Goal: Download file/media

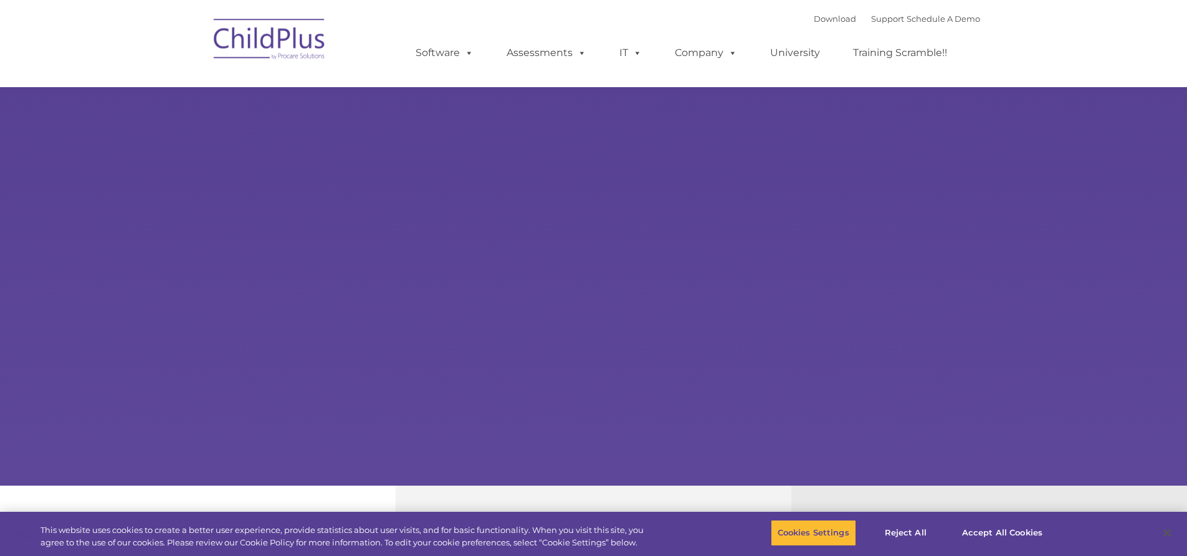
select select "MEDIUM"
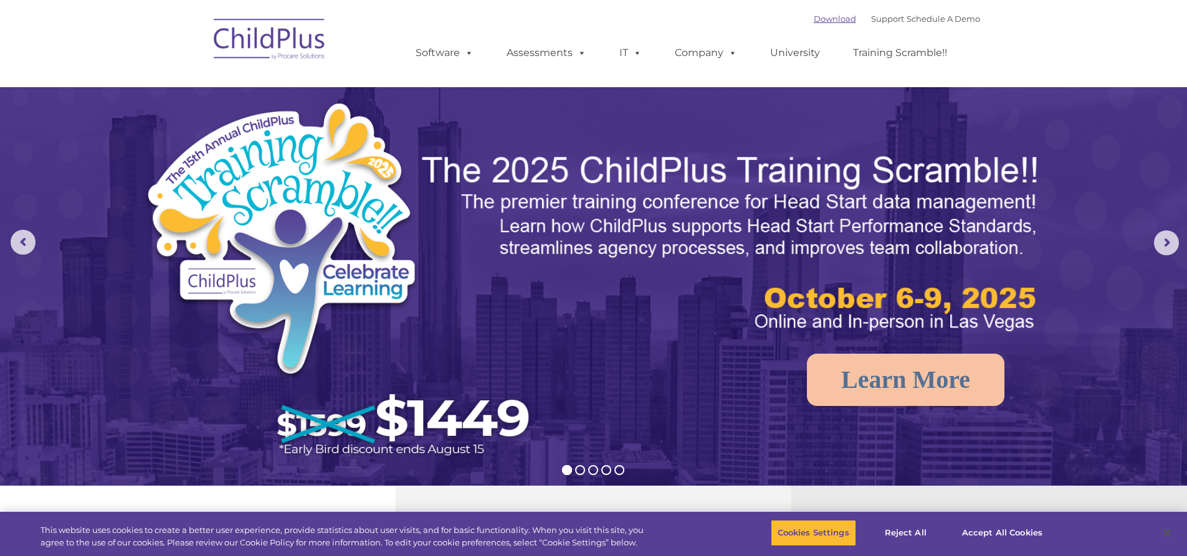
click at [826, 19] on link "Download" at bounding box center [835, 19] width 42 height 10
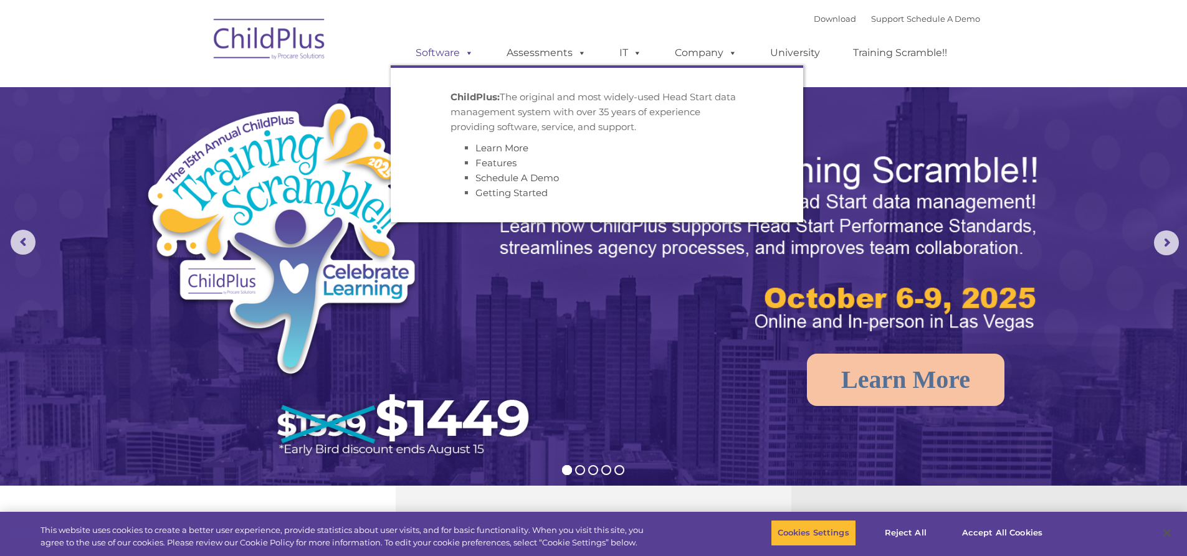
click at [453, 53] on link "Software" at bounding box center [444, 52] width 83 height 25
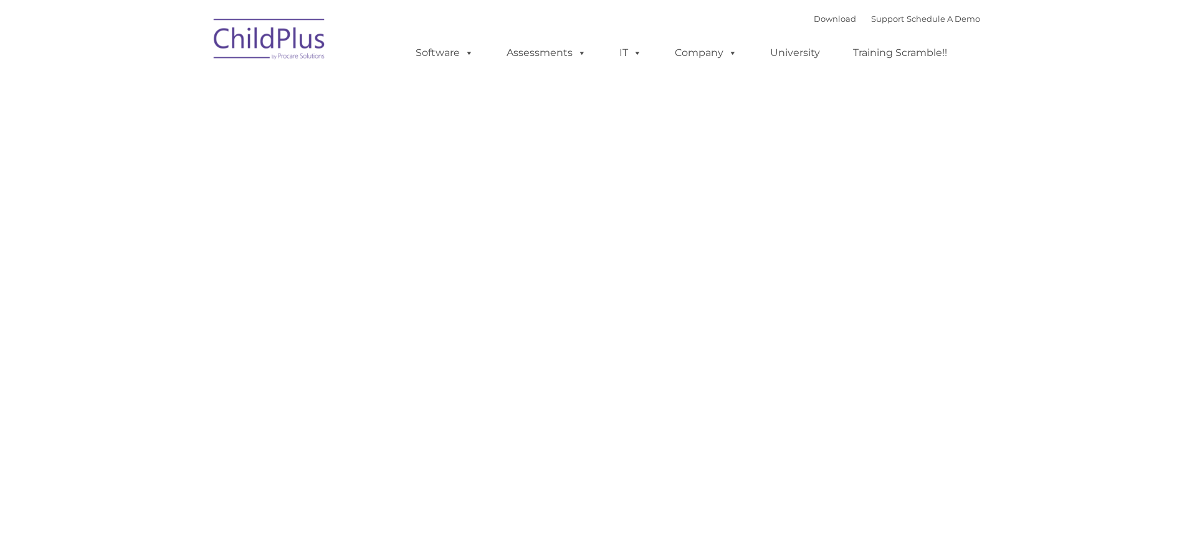
type input ""
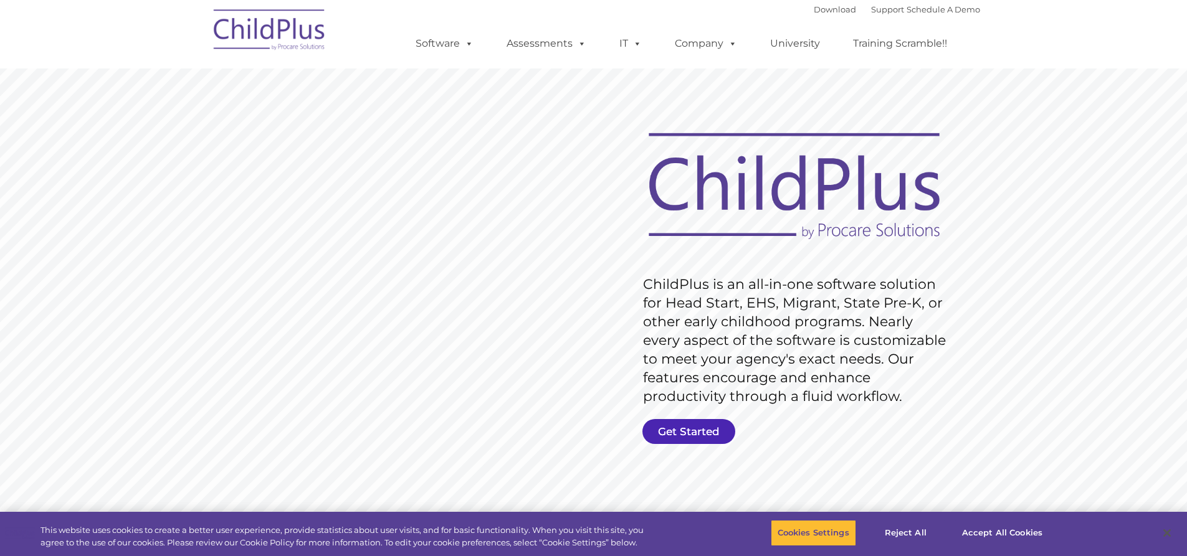
click at [688, 430] on link "Get Started" at bounding box center [688, 431] width 93 height 25
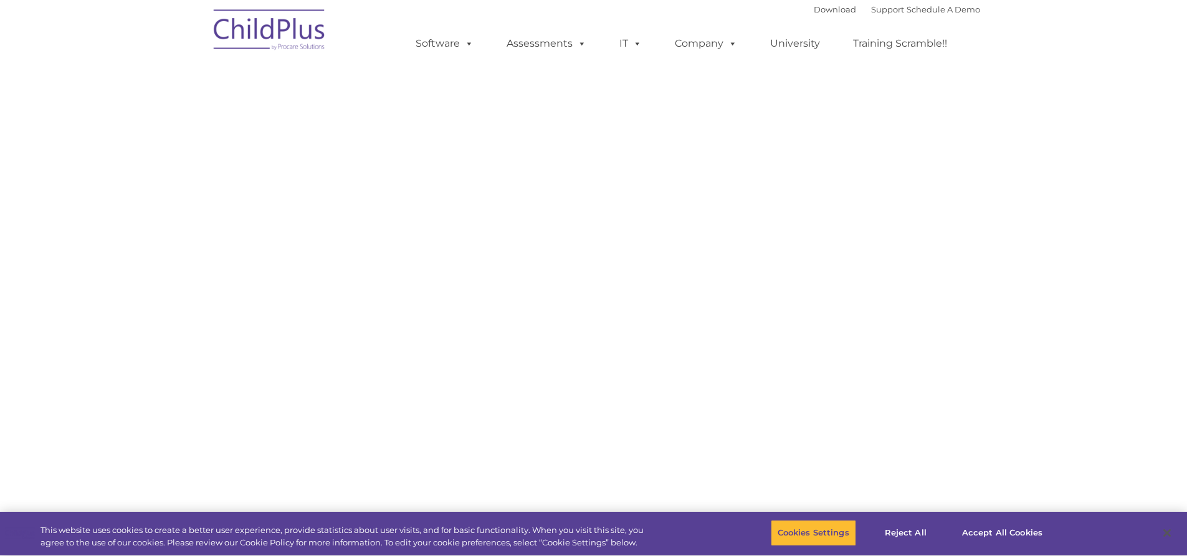
select select "MEDIUM"
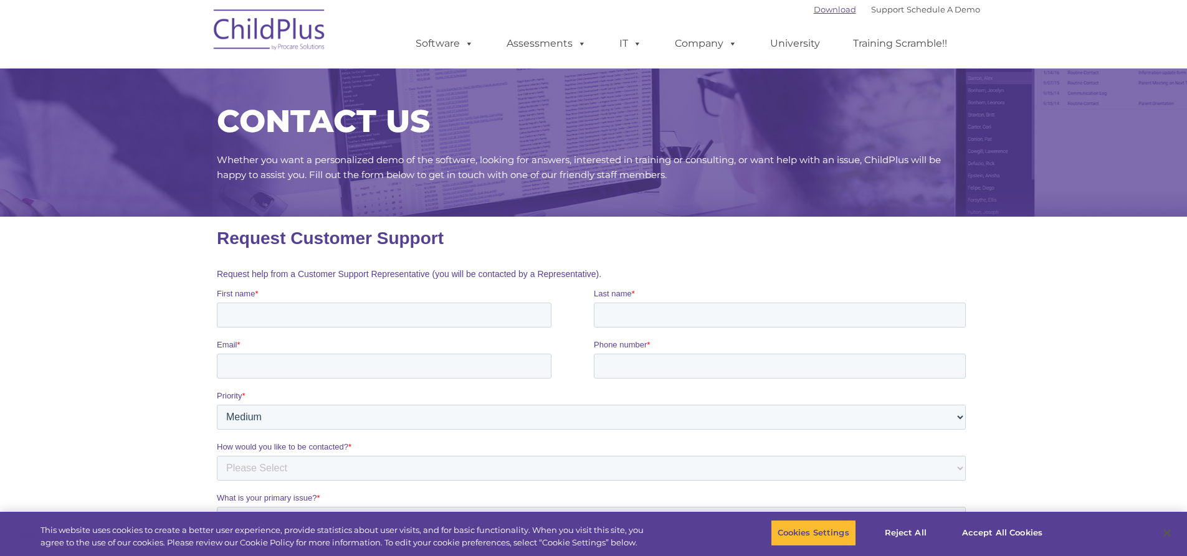
click at [814, 9] on link "Download" at bounding box center [835, 9] width 42 height 10
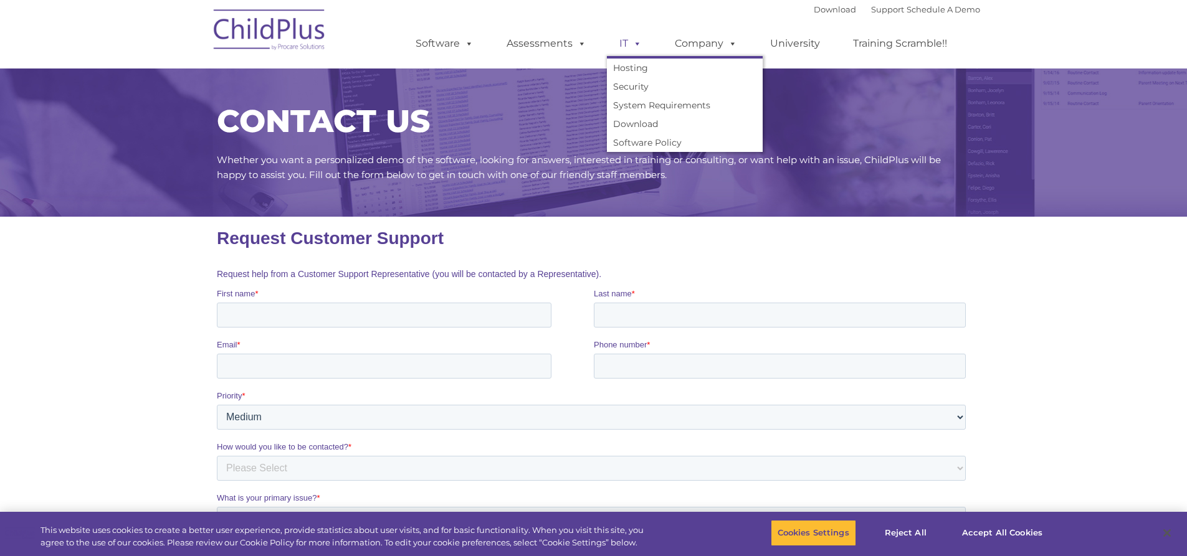
click at [634, 44] on span at bounding box center [635, 43] width 14 height 12
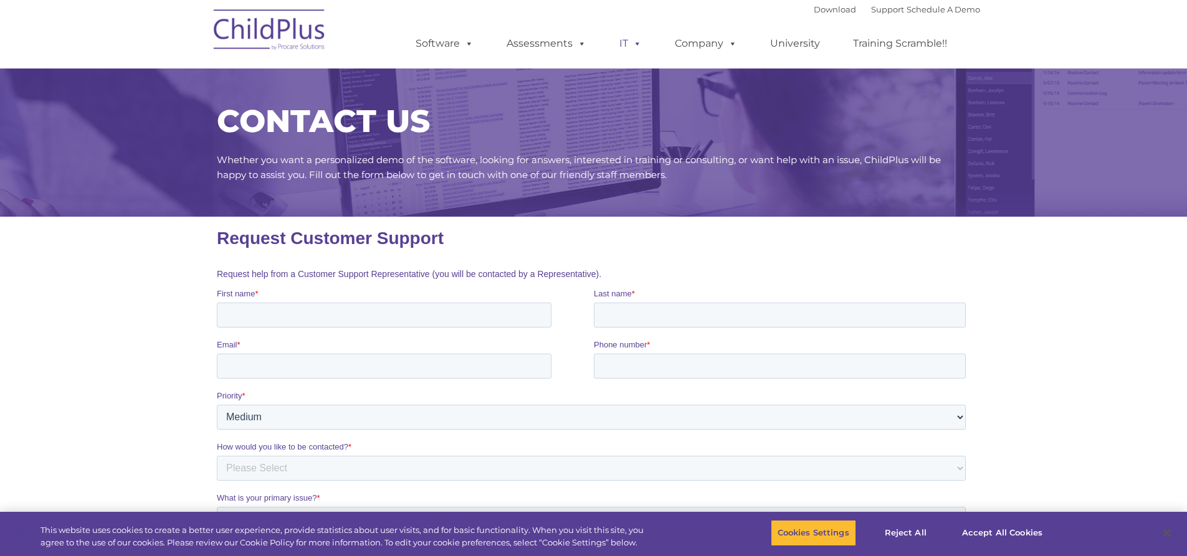
click at [634, 44] on span at bounding box center [635, 43] width 14 height 12
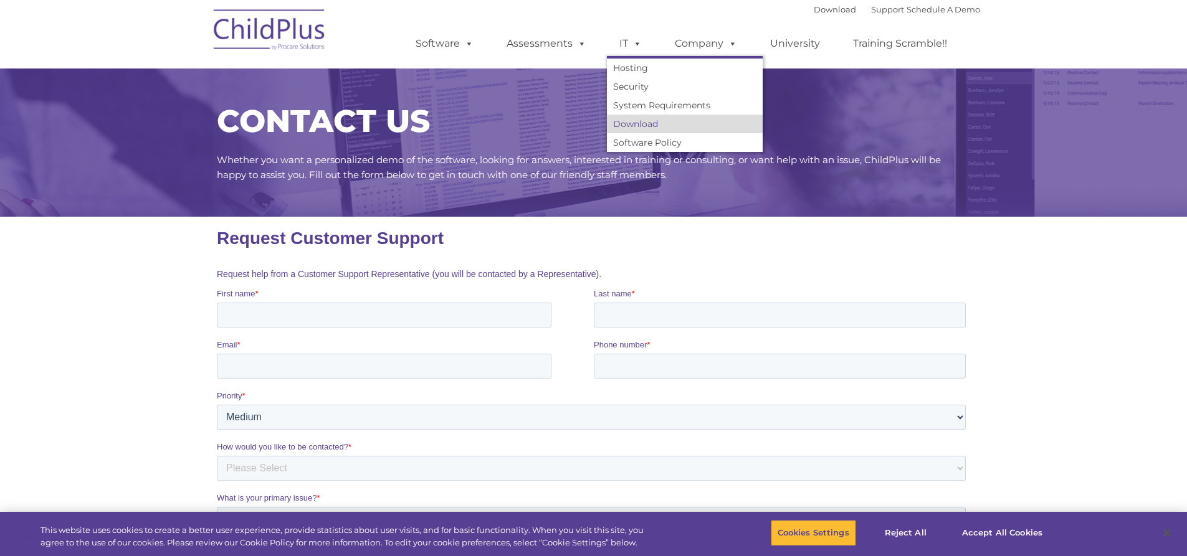
click at [633, 124] on link "Download" at bounding box center [685, 124] width 156 height 19
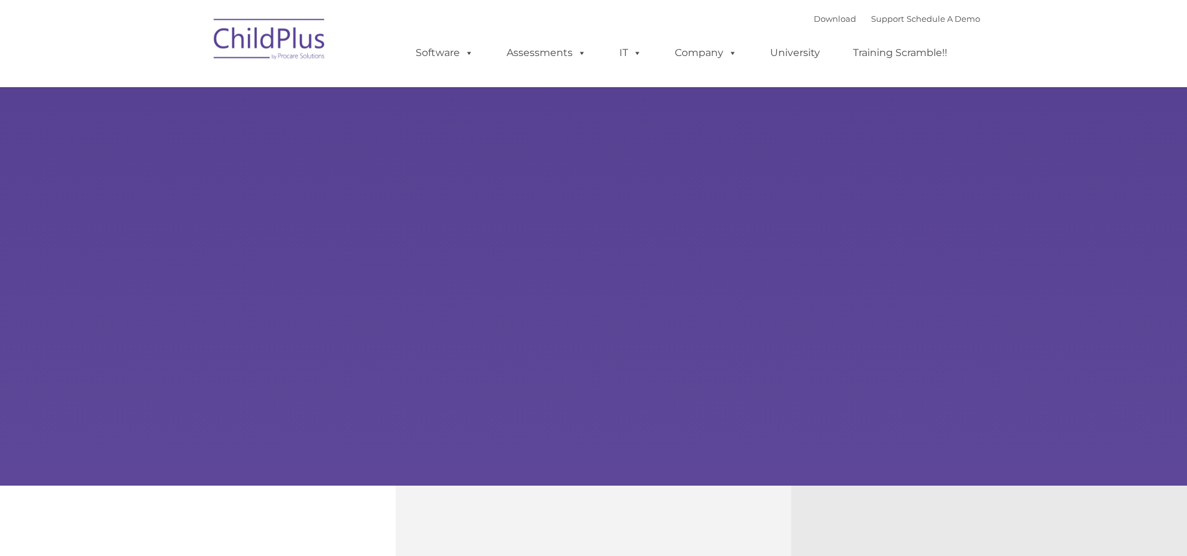
type input ""
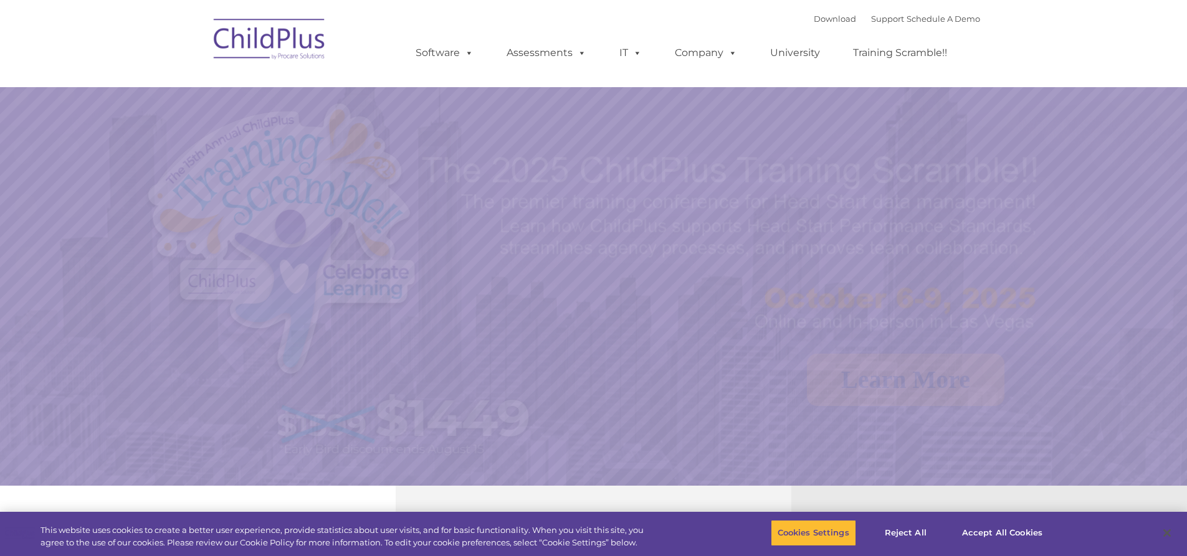
select select "MEDIUM"
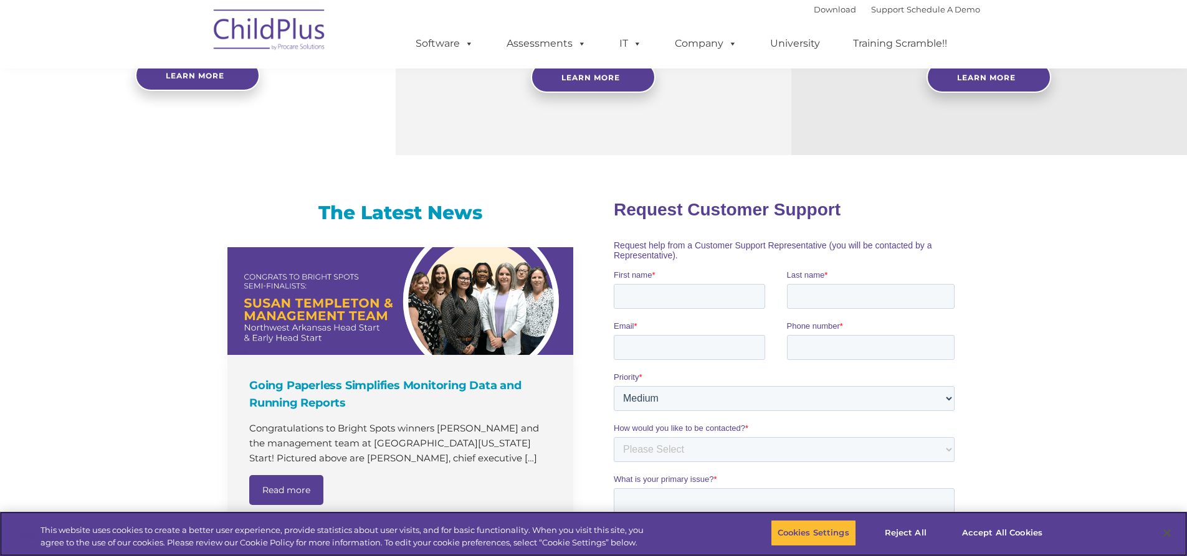
scroll to position [625, 0]
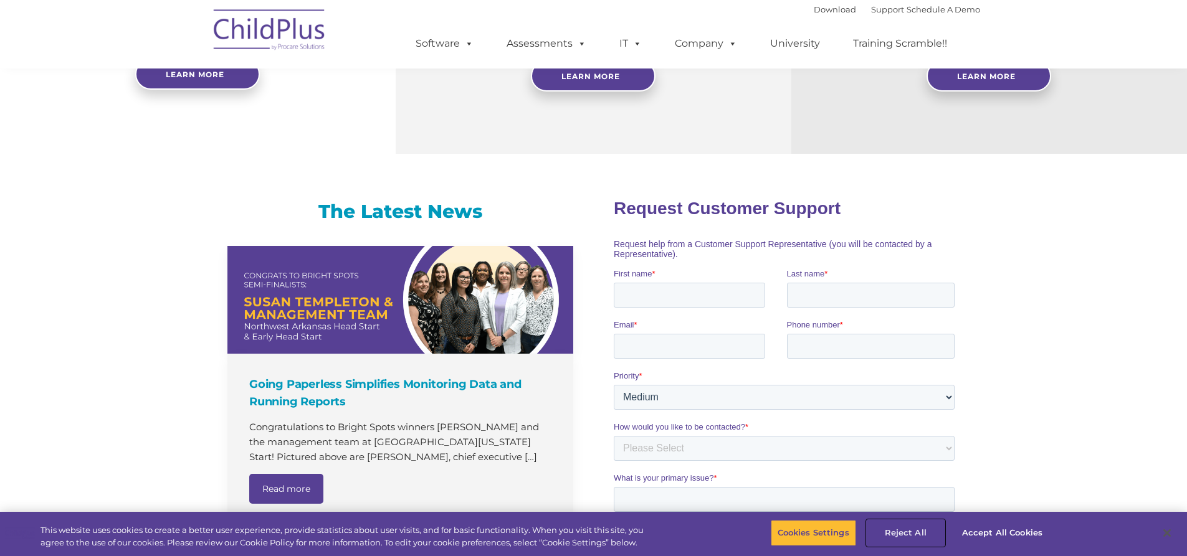
click at [912, 533] on button "Reject All" at bounding box center [906, 533] width 78 height 26
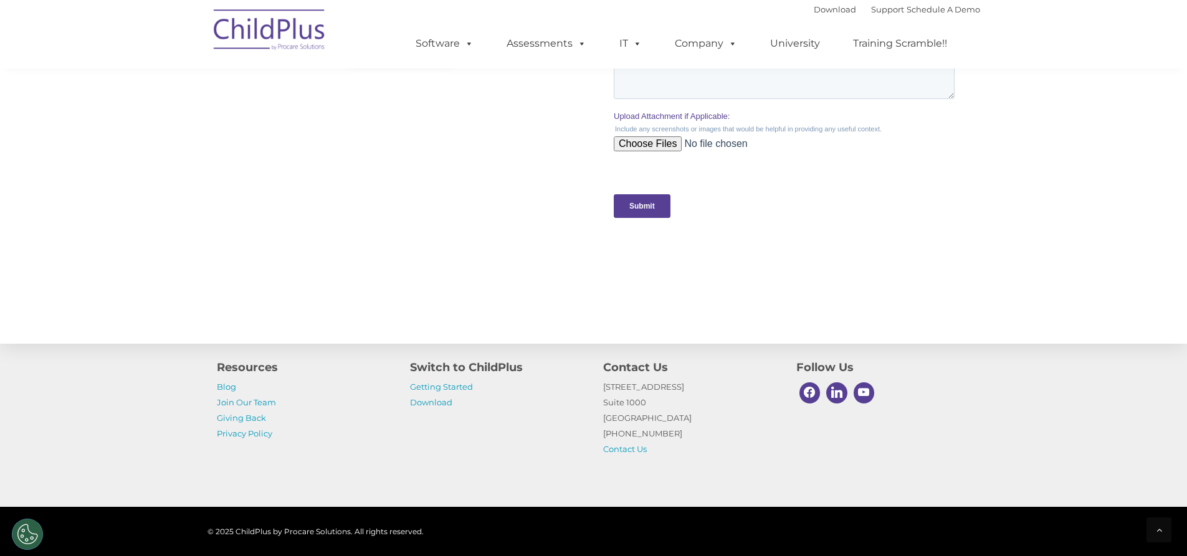
scroll to position [1222, 0]
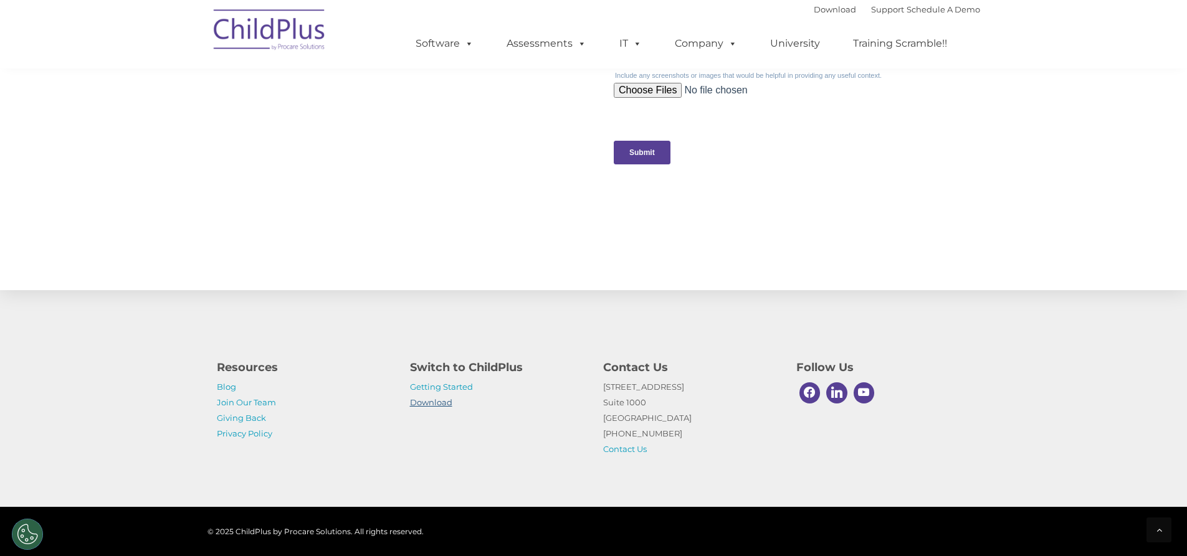
click at [429, 399] on link "Download" at bounding box center [431, 402] width 42 height 10
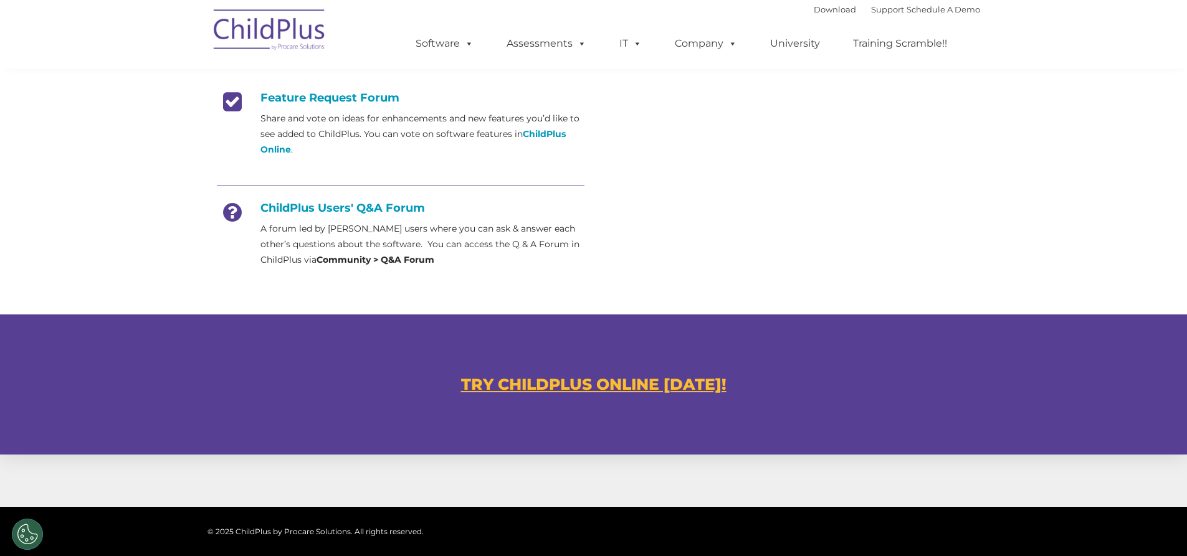
scroll to position [515, 0]
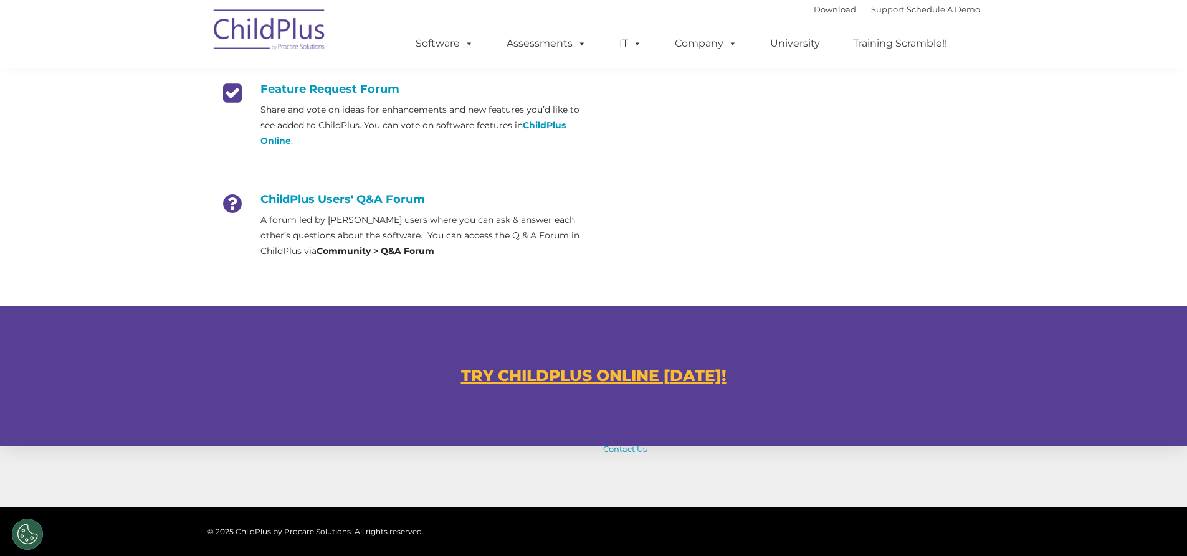
click at [375, 199] on h4 "ChildPlus Users' Q&A Forum" at bounding box center [401, 200] width 368 height 14
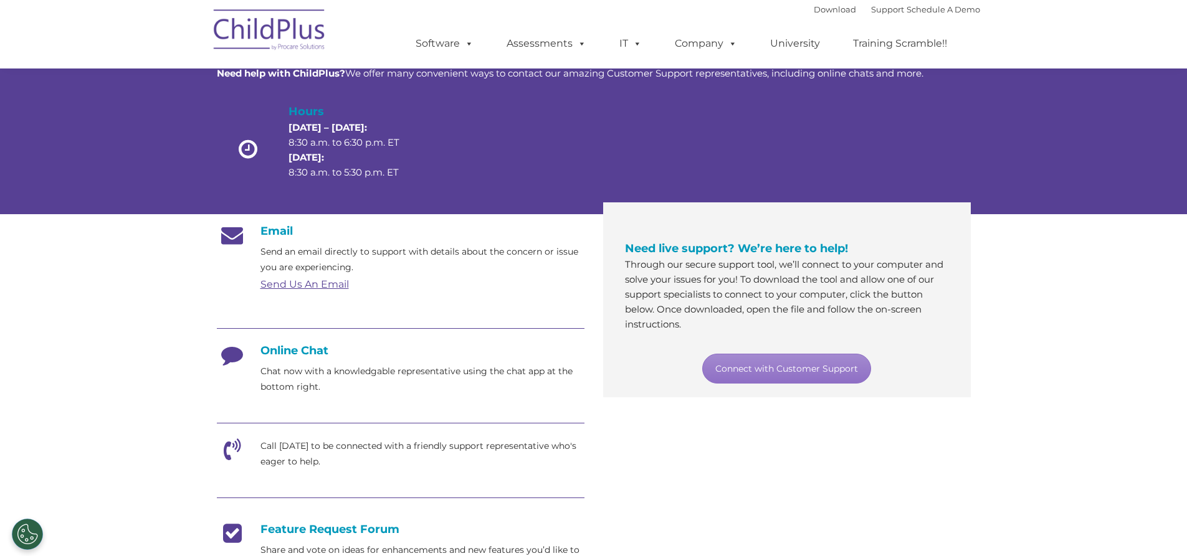
scroll to position [0, 0]
